Goal: Navigation & Orientation: Find specific page/section

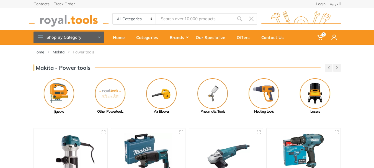
click at [52, 95] on img at bounding box center [59, 93] width 30 height 30
click at [112, 101] on img at bounding box center [110, 93] width 30 height 30
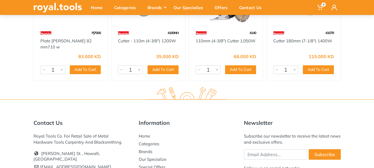
scroll to position [32, 0]
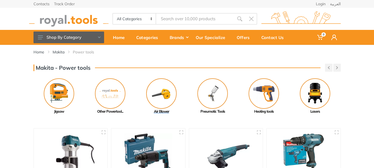
click at [164, 88] on img at bounding box center [161, 93] width 30 height 30
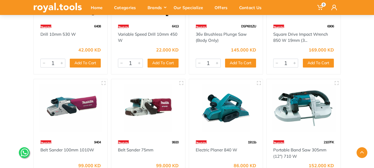
scroll to position [1579, 0]
